Goal: Find specific page/section: Find specific page/section

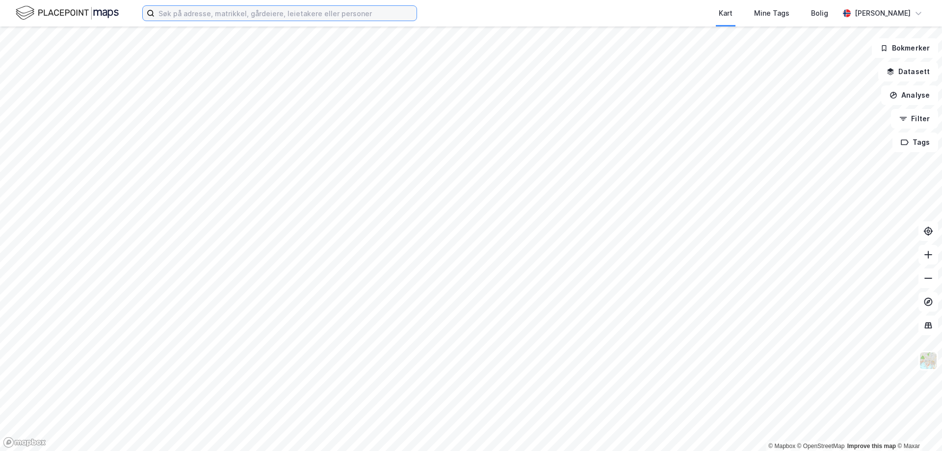
click at [300, 12] on input at bounding box center [286, 13] width 262 height 15
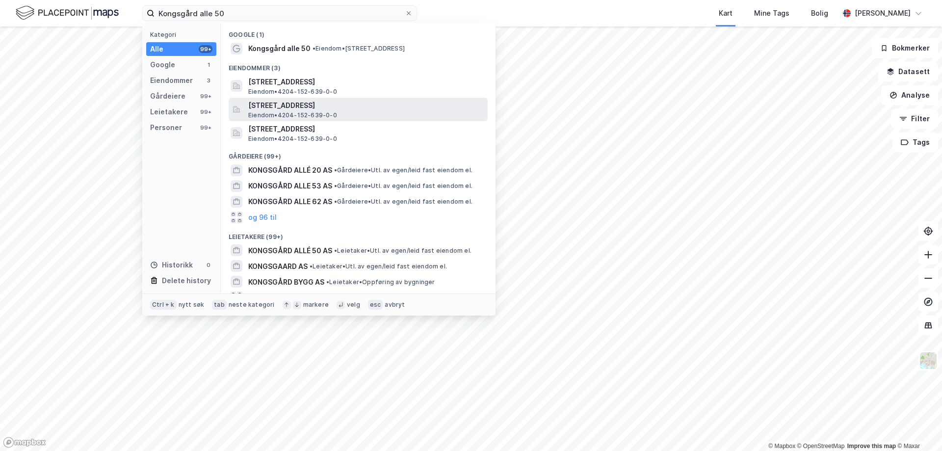
click at [346, 105] on span "[STREET_ADDRESS]" at bounding box center [365, 106] width 235 height 12
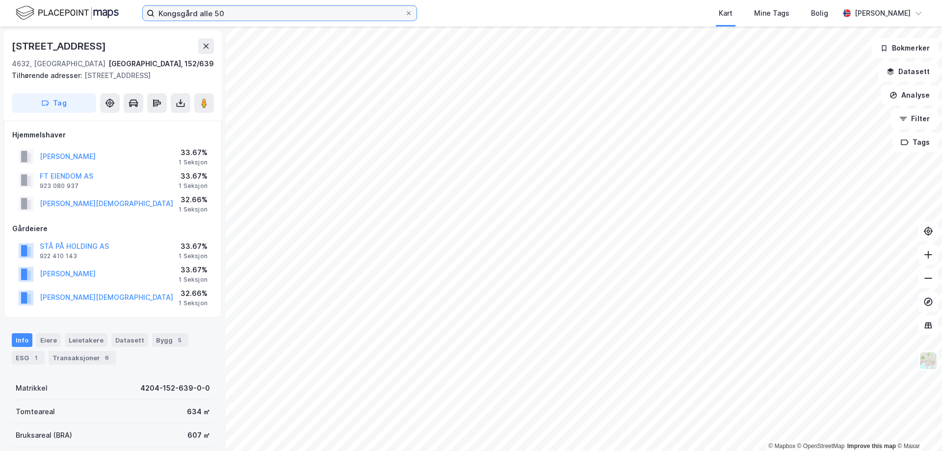
click at [252, 13] on input "Kongsgård alle 50" at bounding box center [280, 13] width 250 height 15
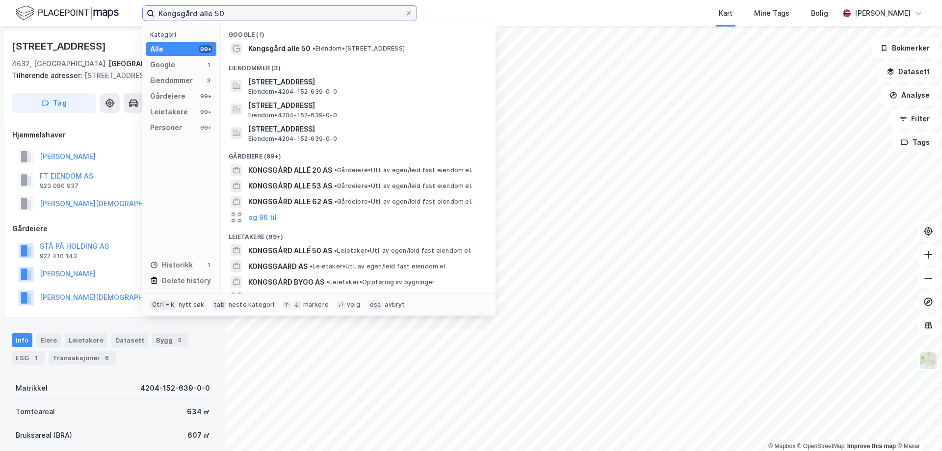
drag, startPoint x: 207, startPoint y: 11, endPoint x: 167, endPoint y: 11, distance: 40.2
click at [167, 11] on input "Kongsgård alle 50" at bounding box center [280, 13] width 250 height 15
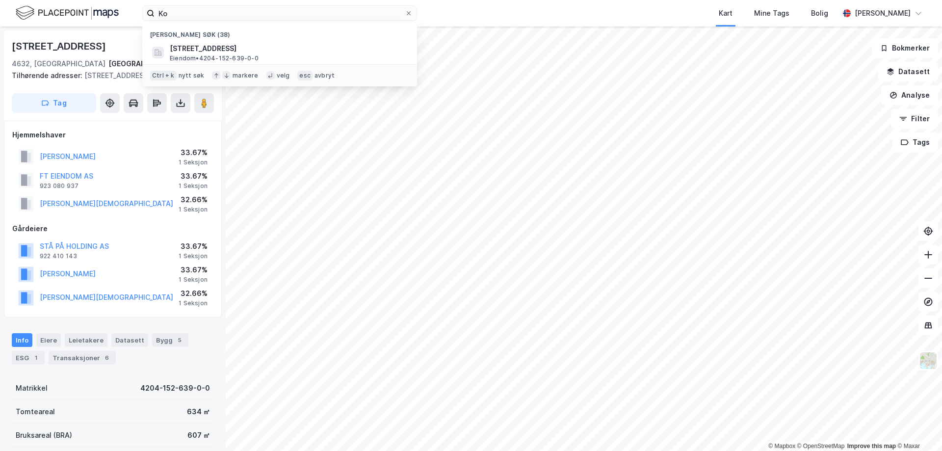
click at [474, 12] on div "Kart Mine Tags Bolig" at bounding box center [651, 13] width 375 height 26
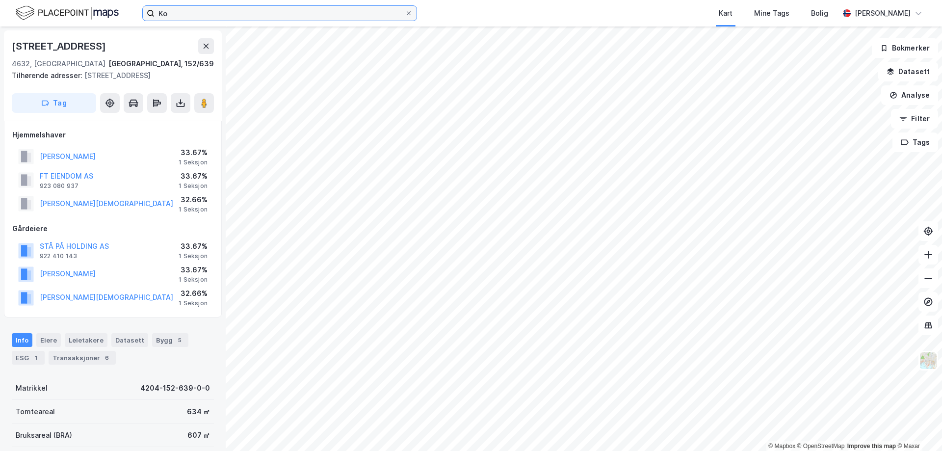
click at [353, 15] on input "Ko" at bounding box center [280, 13] width 250 height 15
type input "K"
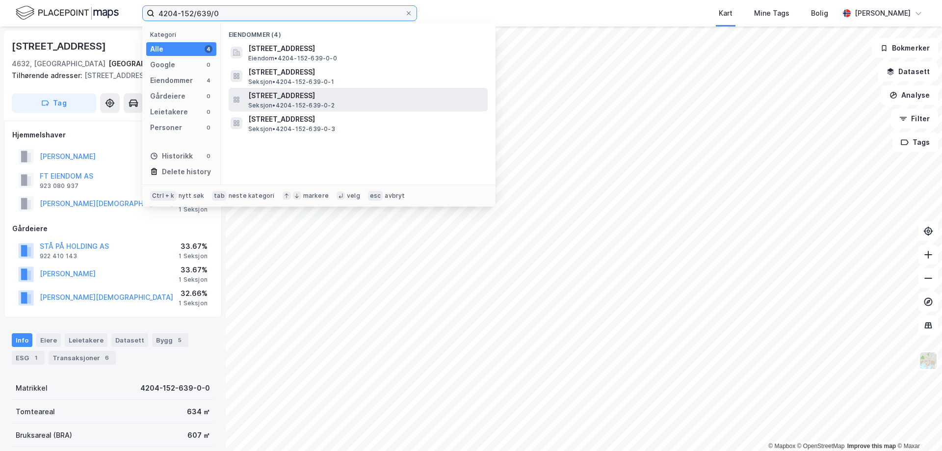
type input "4204-152/639/0"
click at [349, 96] on span "[STREET_ADDRESS]" at bounding box center [365, 96] width 235 height 12
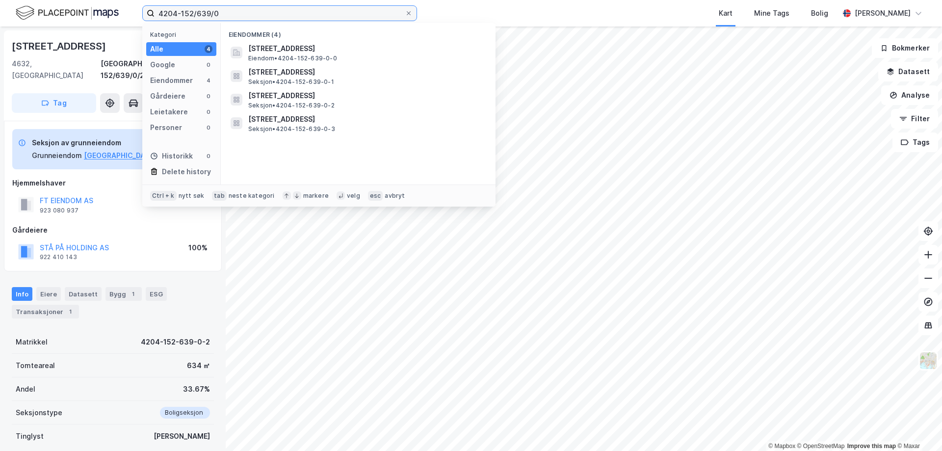
drag, startPoint x: 224, startPoint y: 14, endPoint x: 151, endPoint y: 16, distance: 73.6
click at [151, 16] on label "4204-152/639/0" at bounding box center [279, 13] width 275 height 16
